Goal: Check status: Check status

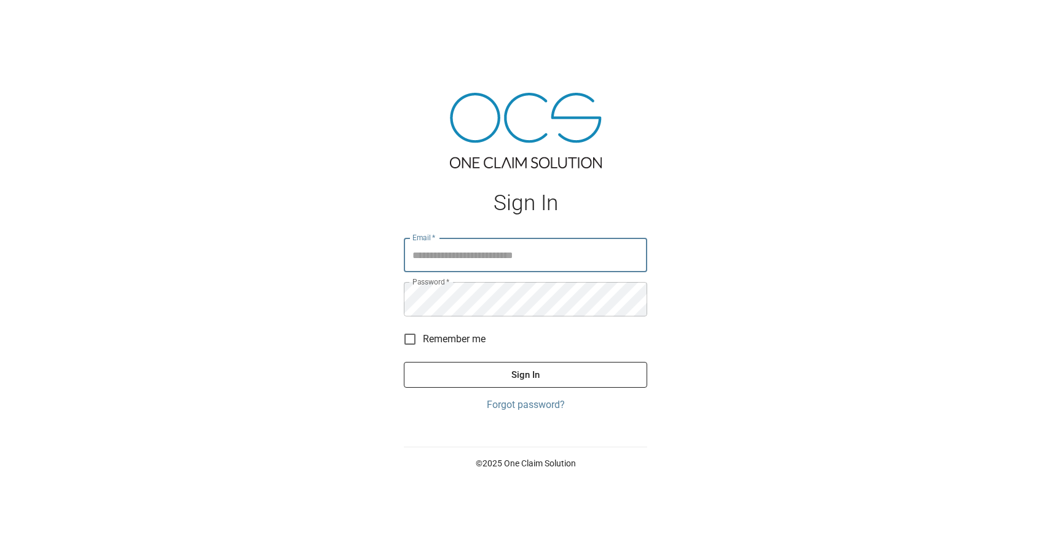
type input "**********"
click at [556, 375] on button "Sign In" at bounding box center [525, 375] width 243 height 26
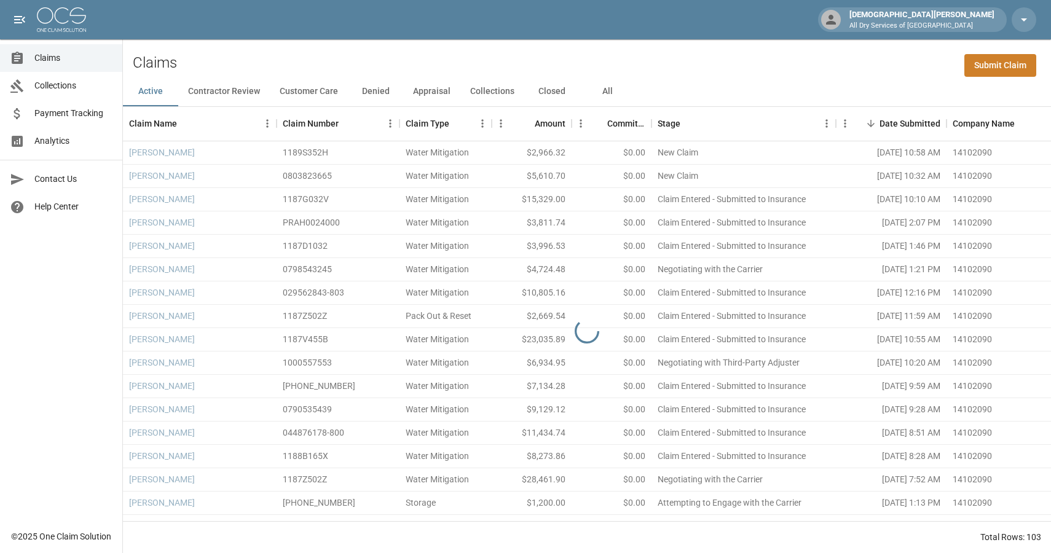
click at [91, 114] on span "Payment Tracking" at bounding box center [73, 113] width 78 height 13
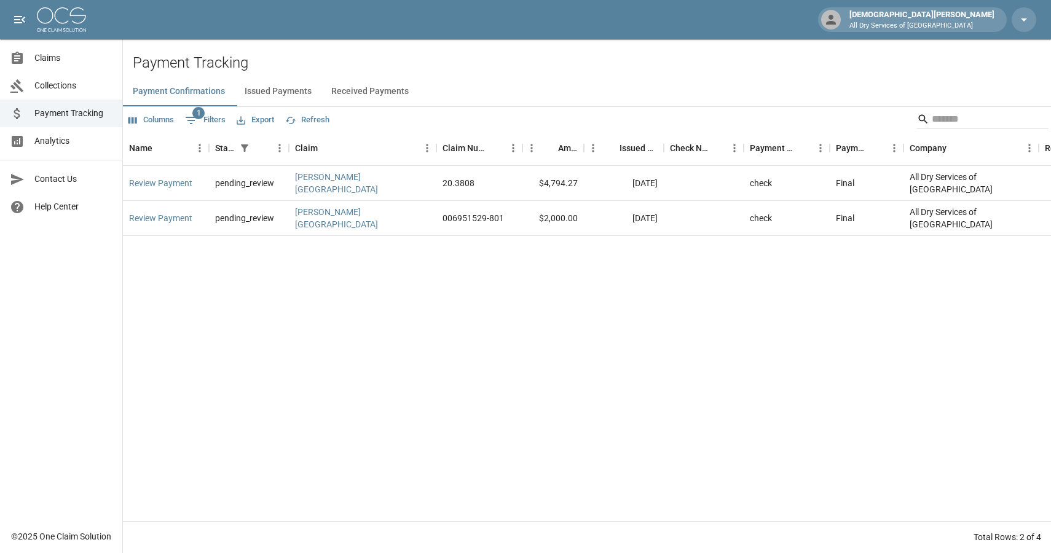
click at [61, 63] on span "Claims" at bounding box center [73, 58] width 78 height 13
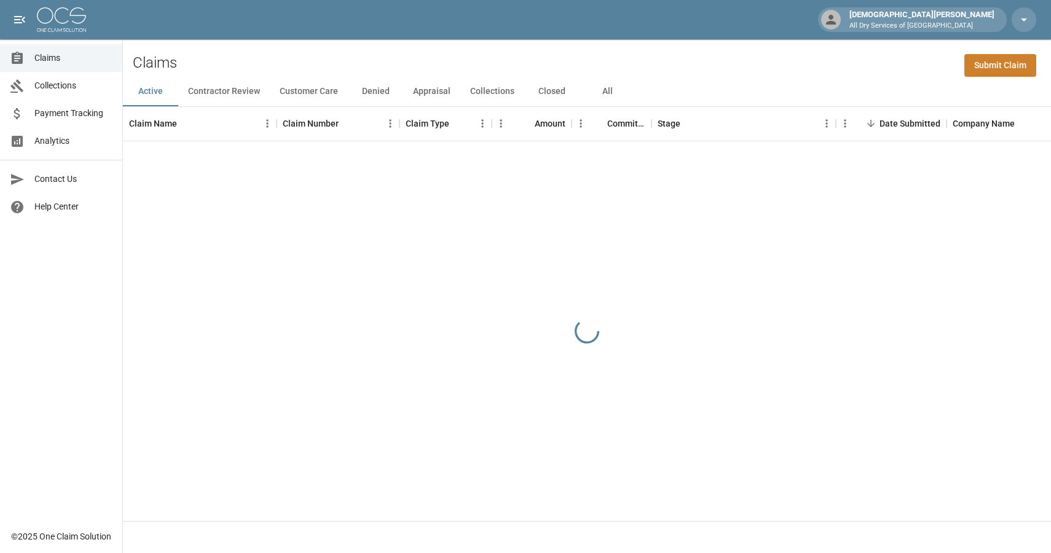
click at [374, 92] on button "Denied" at bounding box center [375, 91] width 55 height 29
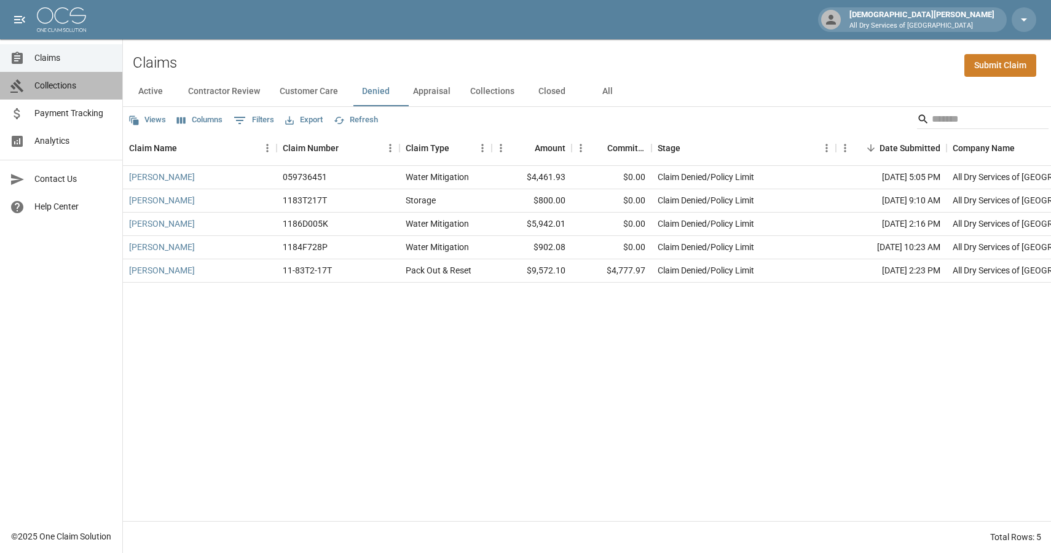
click at [61, 84] on span "Collections" at bounding box center [73, 85] width 78 height 13
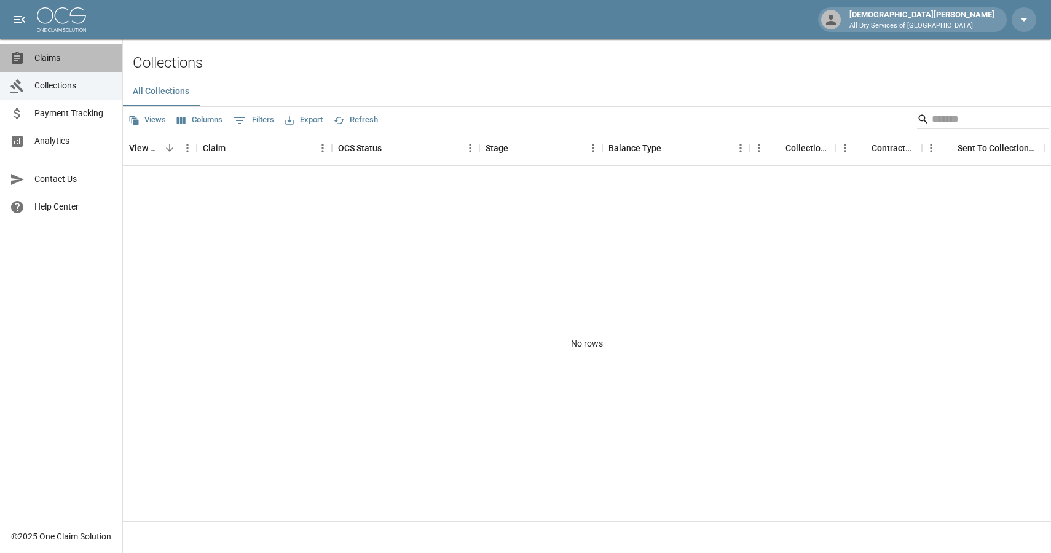
click at [46, 64] on span "Claims" at bounding box center [73, 58] width 78 height 13
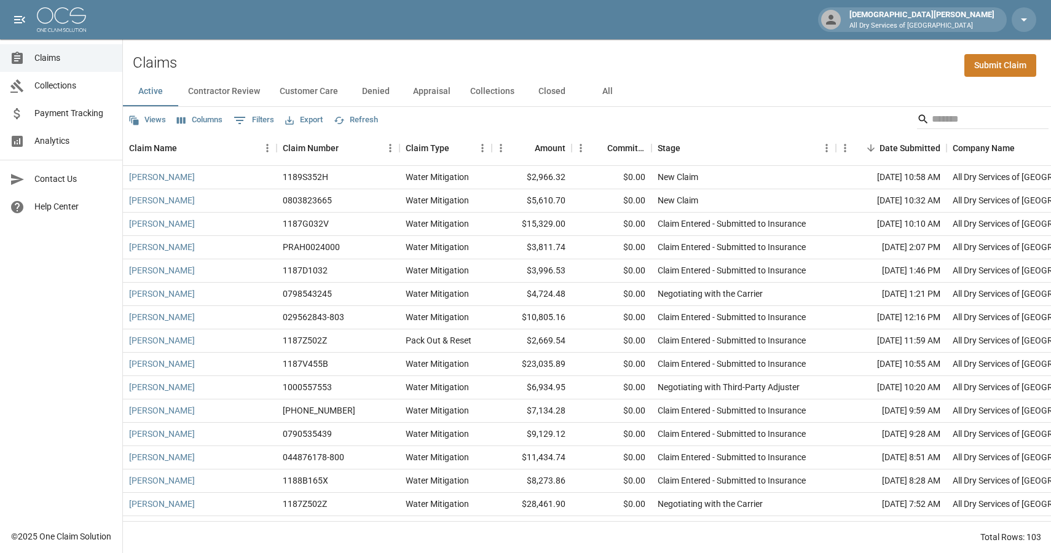
click at [57, 90] on span "Collections" at bounding box center [73, 85] width 78 height 13
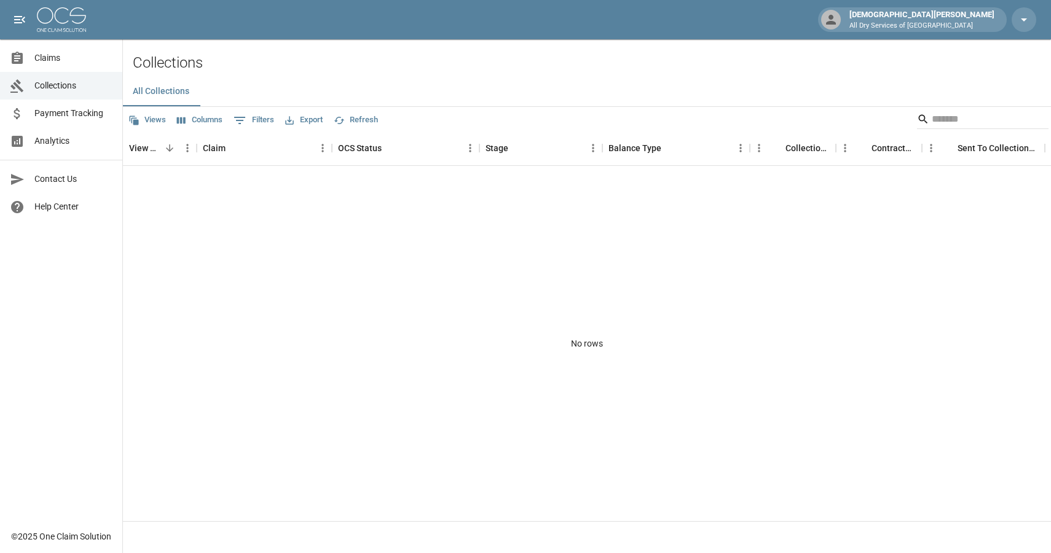
click at [56, 115] on span "Payment Tracking" at bounding box center [73, 113] width 78 height 13
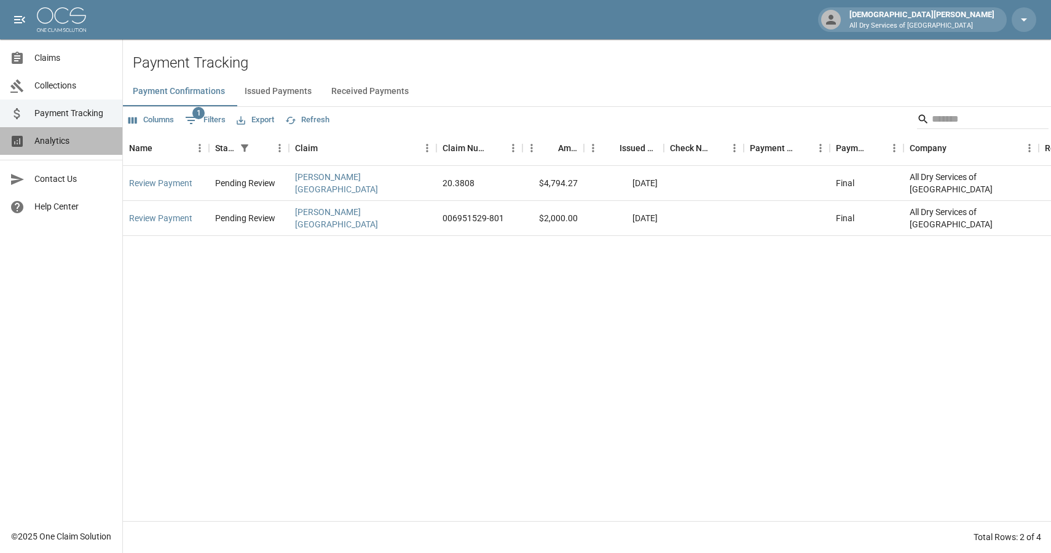
click at [55, 135] on span "Analytics" at bounding box center [73, 141] width 78 height 13
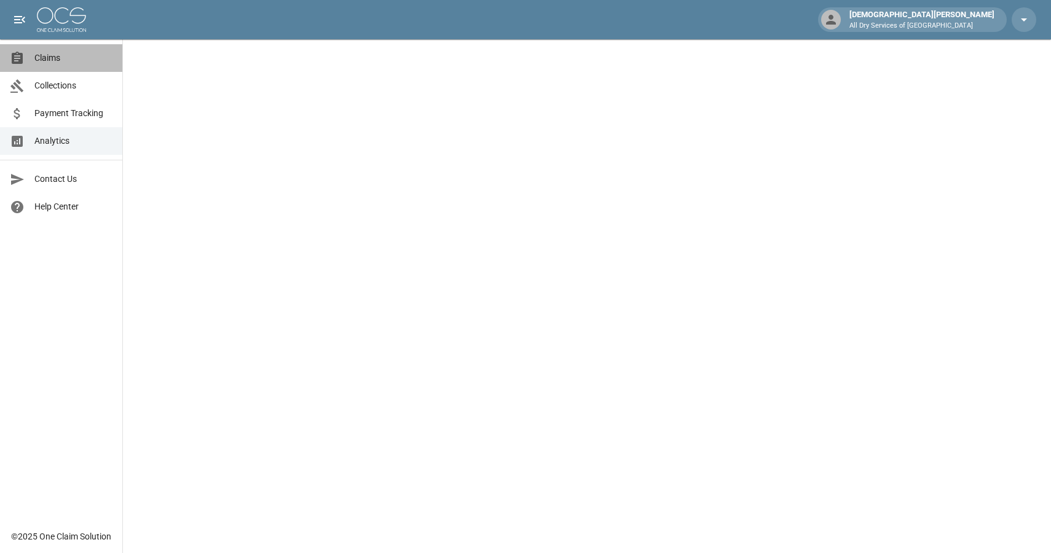
click at [63, 60] on span "Claims" at bounding box center [73, 58] width 78 height 13
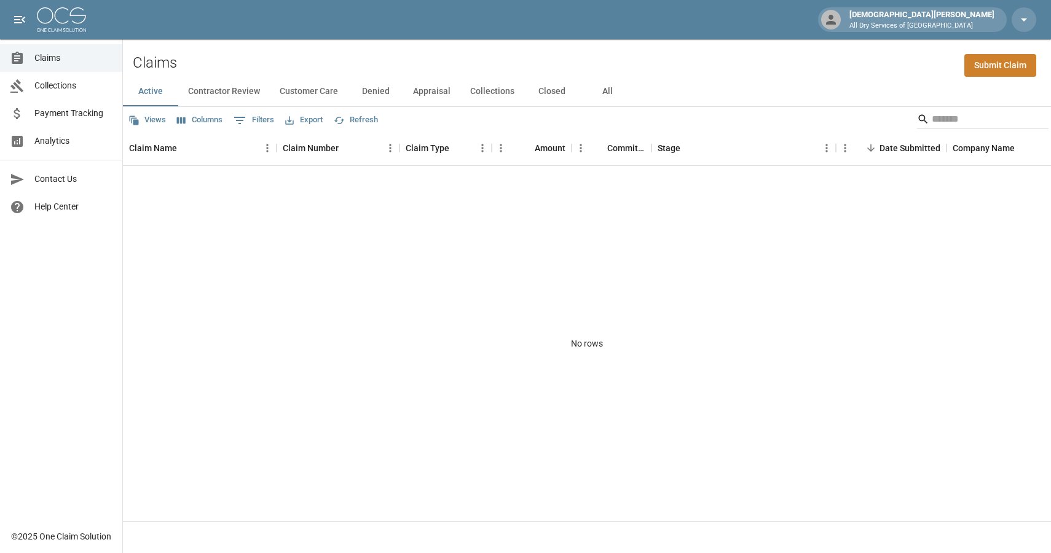
click at [376, 91] on button "Denied" at bounding box center [375, 91] width 55 height 29
click at [57, 63] on span "Claims" at bounding box center [73, 58] width 78 height 13
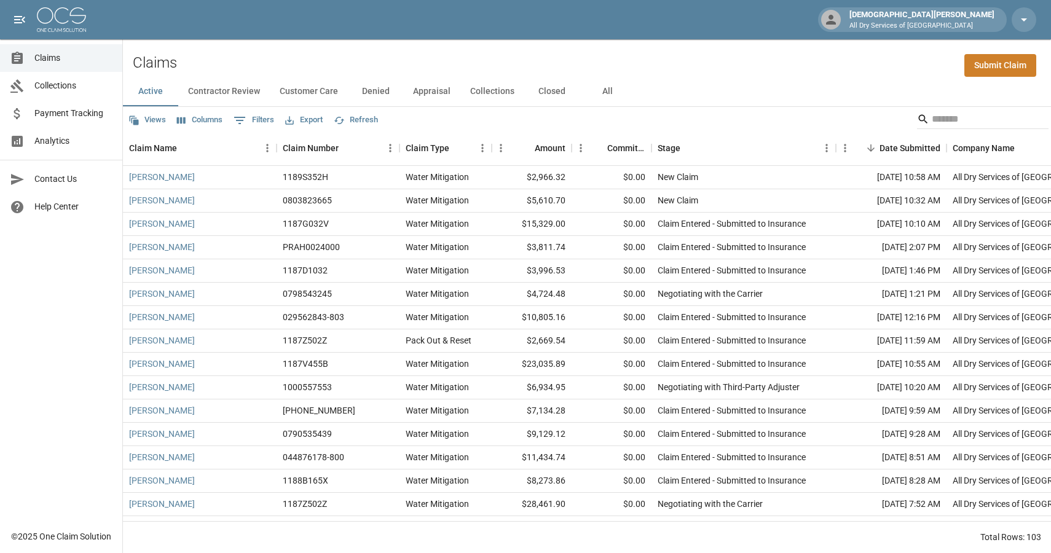
click at [387, 99] on button "Denied" at bounding box center [375, 91] width 55 height 29
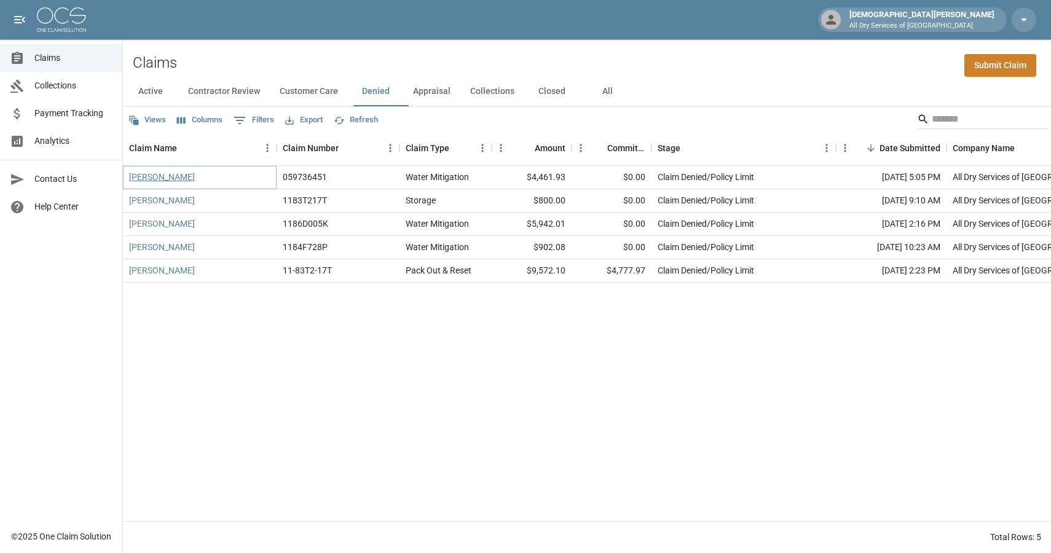
click at [164, 173] on link "[PERSON_NAME]" at bounding box center [162, 177] width 66 height 12
click at [56, 87] on span "Collections" at bounding box center [73, 85] width 78 height 13
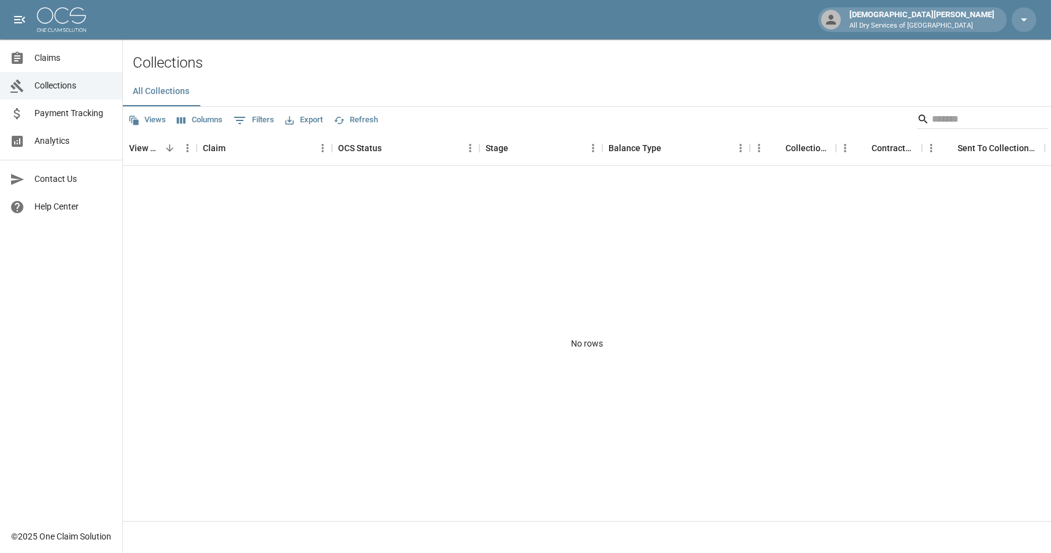
click at [62, 61] on span "Claims" at bounding box center [73, 58] width 78 height 13
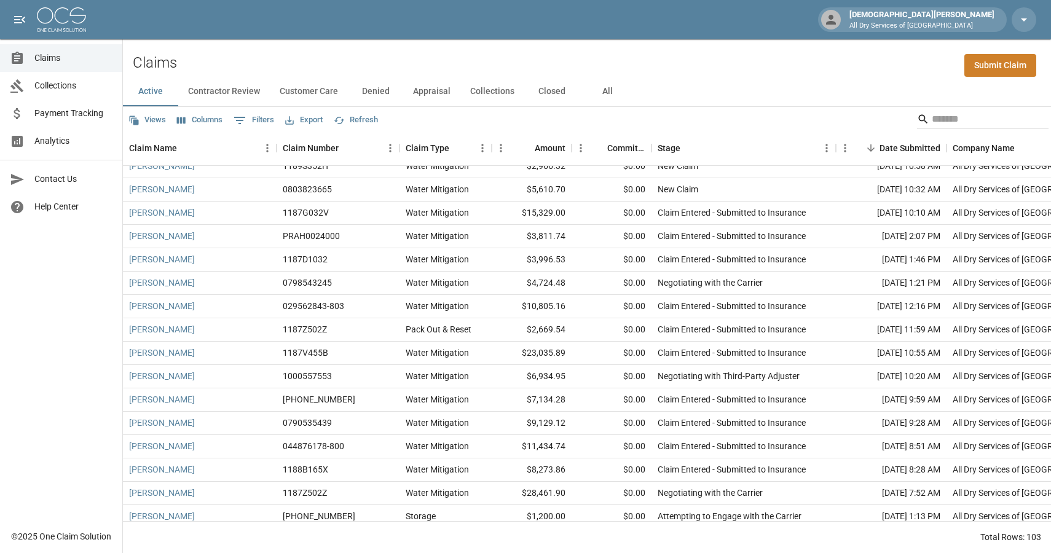
scroll to position [12, 0]
click at [87, 152] on link "Analytics" at bounding box center [61, 141] width 122 height 28
